Goal: Find specific page/section

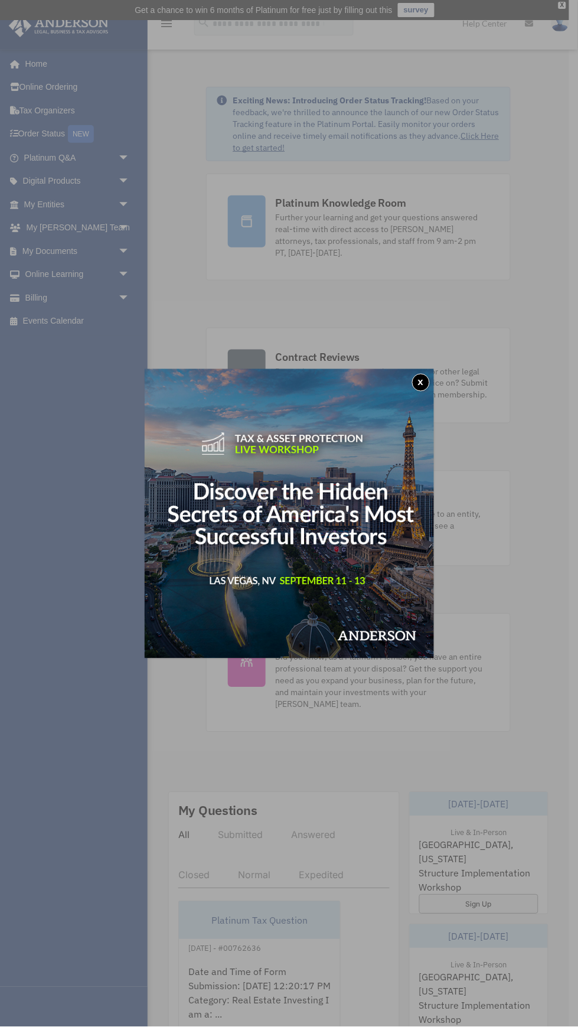
click at [420, 382] on button "x" at bounding box center [421, 383] width 18 height 18
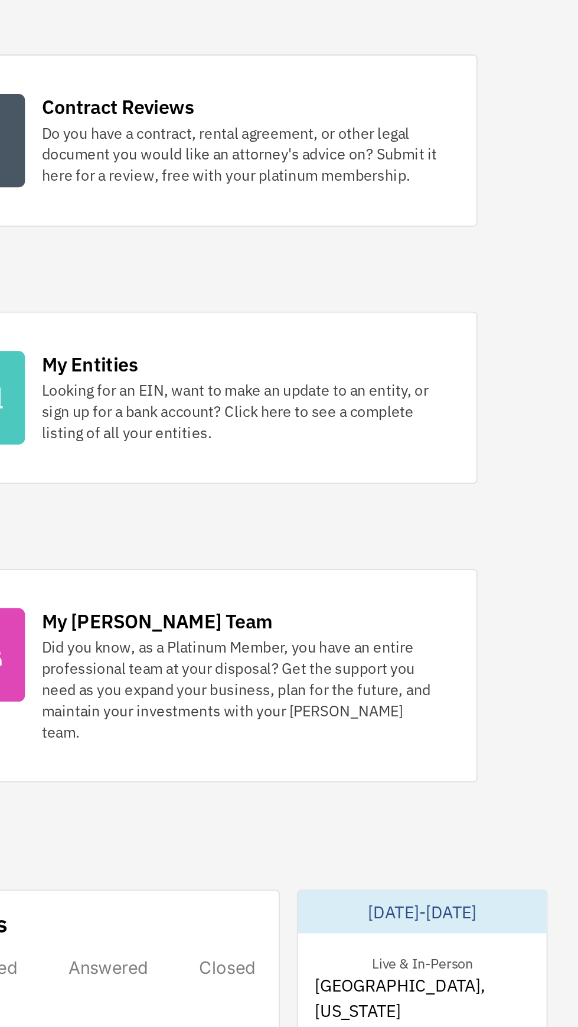
scroll to position [148, 0]
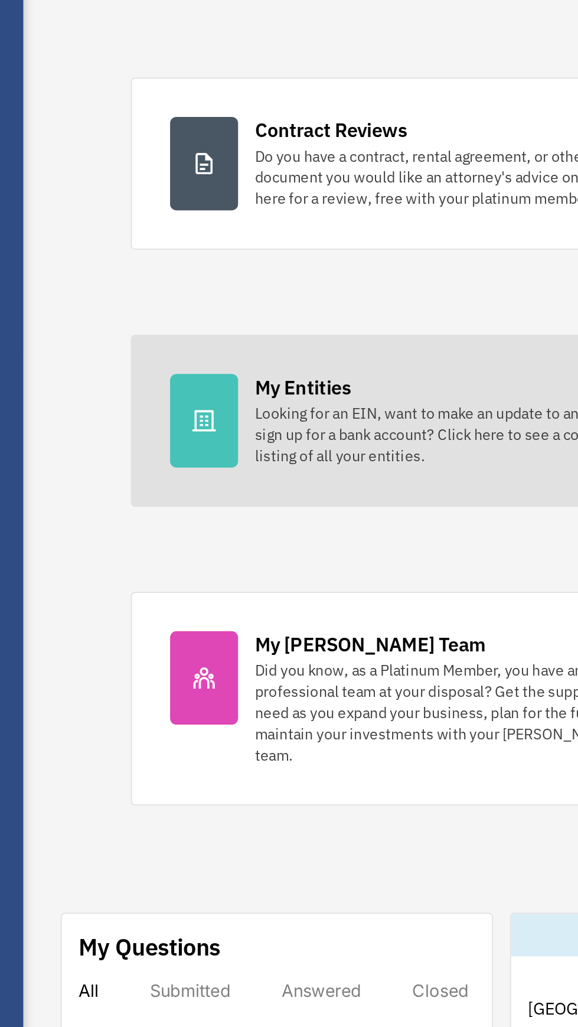
click at [307, 354] on div "My Entities" at bounding box center [302, 352] width 53 height 15
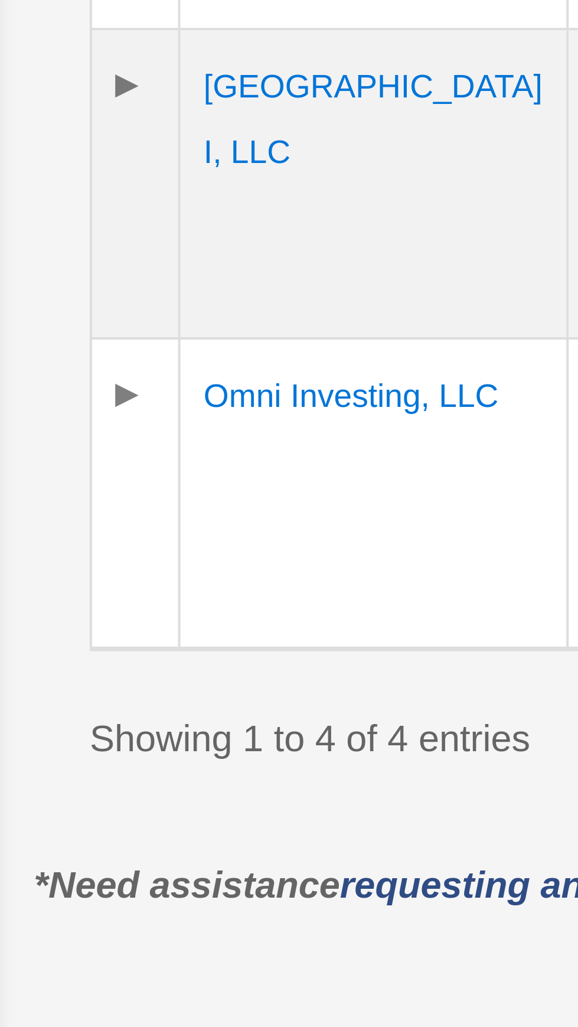
click at [211, 668] on td "Omni Investing, LLC" at bounding box center [246, 692] width 99 height 79
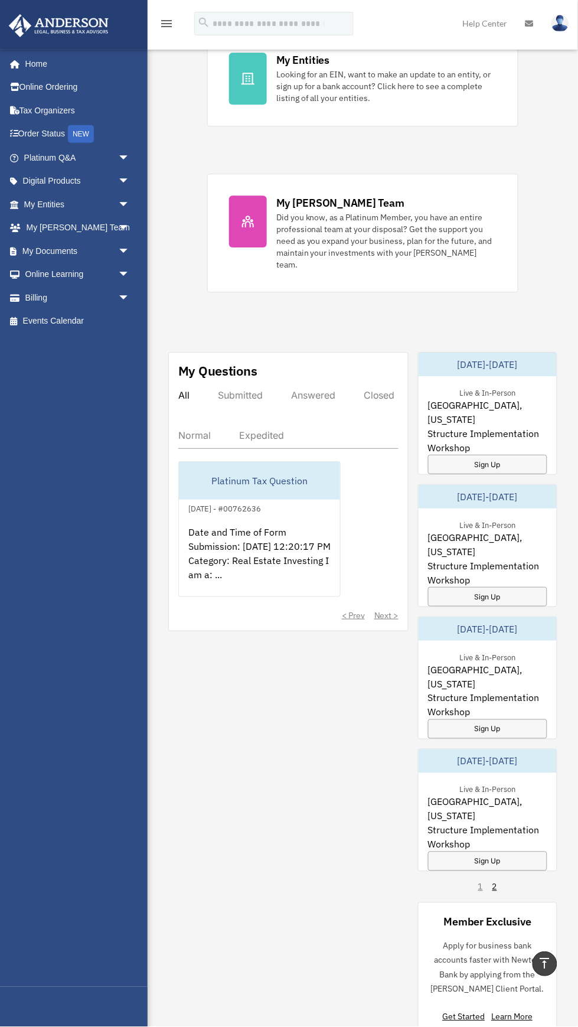
scroll to position [441, 0]
